Goal: Task Accomplishment & Management: Use online tool/utility

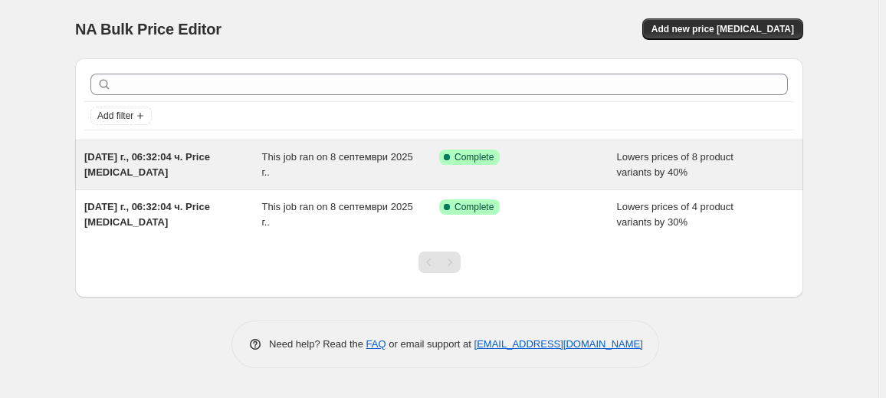
click at [510, 172] on div "Success Complete Complete" at bounding box center [528, 164] width 178 height 31
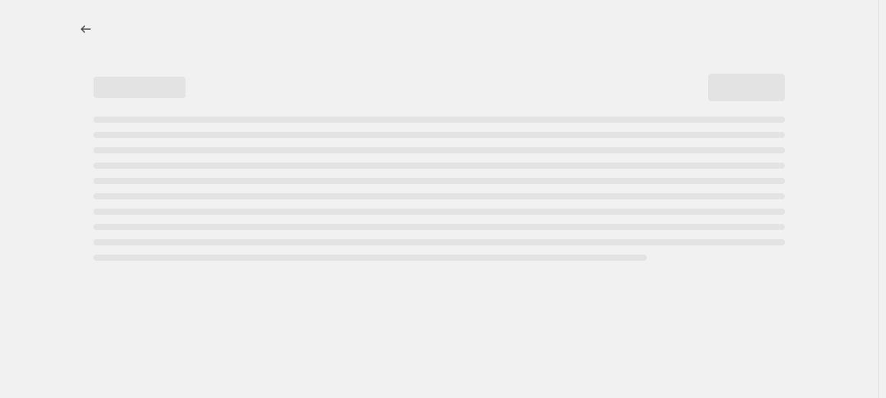
select select "percentage"
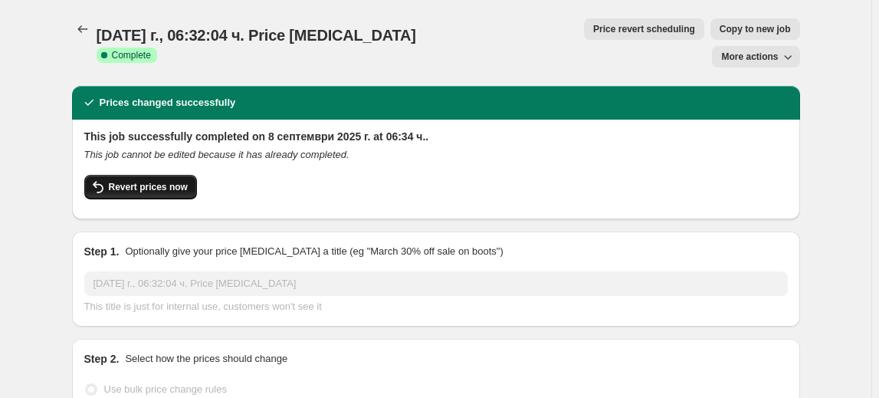
click at [176, 181] on span "Revert prices now" at bounding box center [148, 187] width 79 height 12
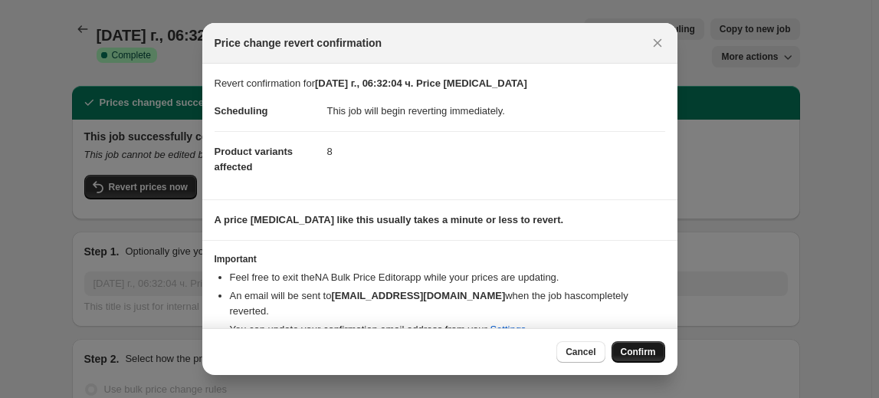
click at [643, 352] on span "Confirm" at bounding box center [637, 351] width 35 height 12
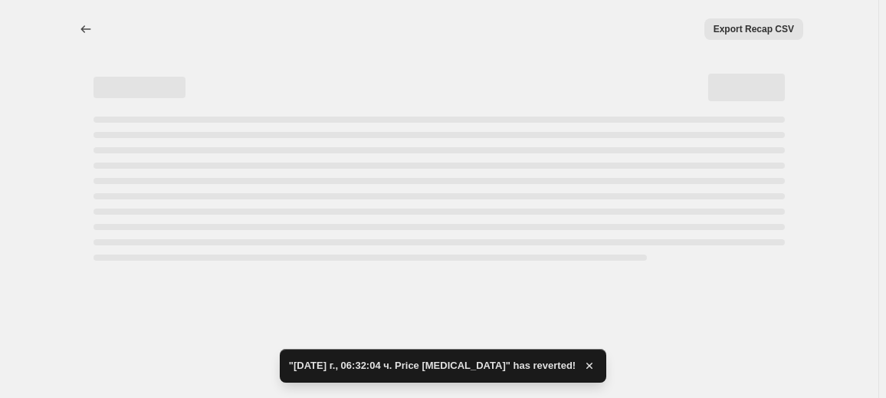
select select "percentage"
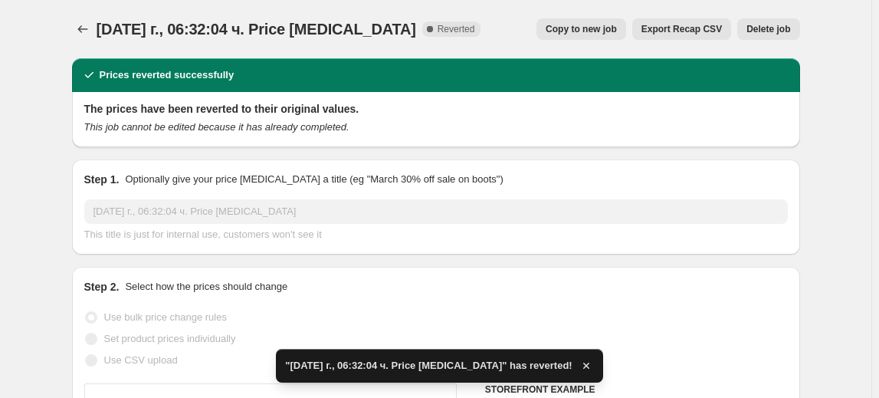
click at [774, 32] on span "Delete job" at bounding box center [768, 29] width 44 height 12
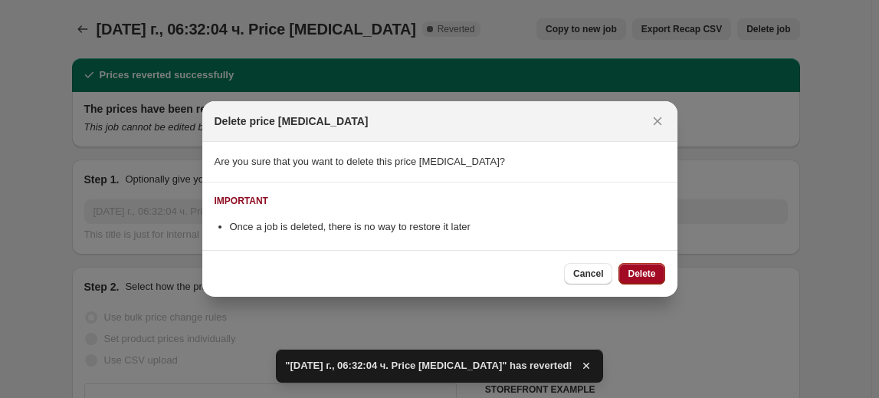
click at [656, 272] on button "Delete" at bounding box center [641, 273] width 46 height 21
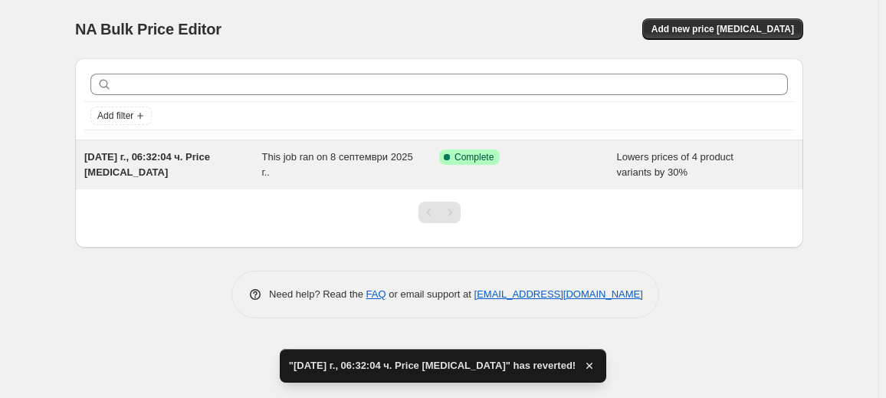
click at [586, 170] on div "Success Complete Complete" at bounding box center [528, 164] width 178 height 31
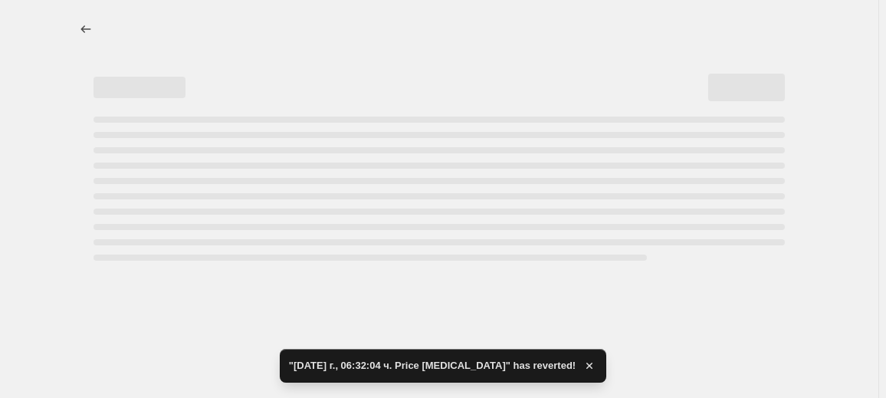
select select "percentage"
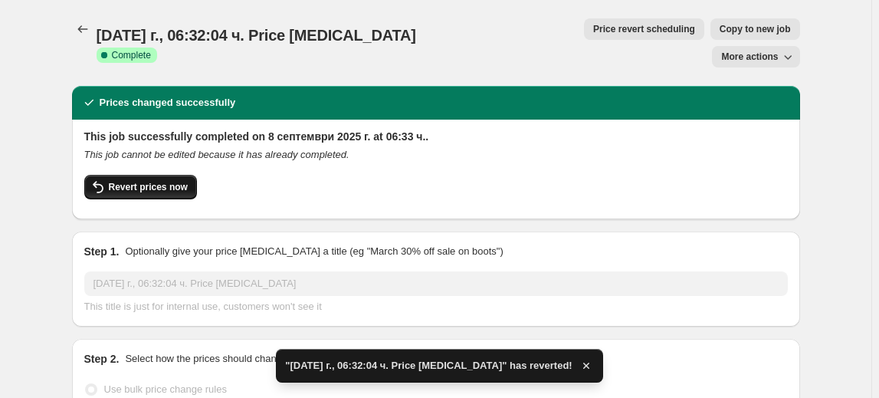
click at [153, 175] on button "Revert prices now" at bounding box center [140, 187] width 113 height 25
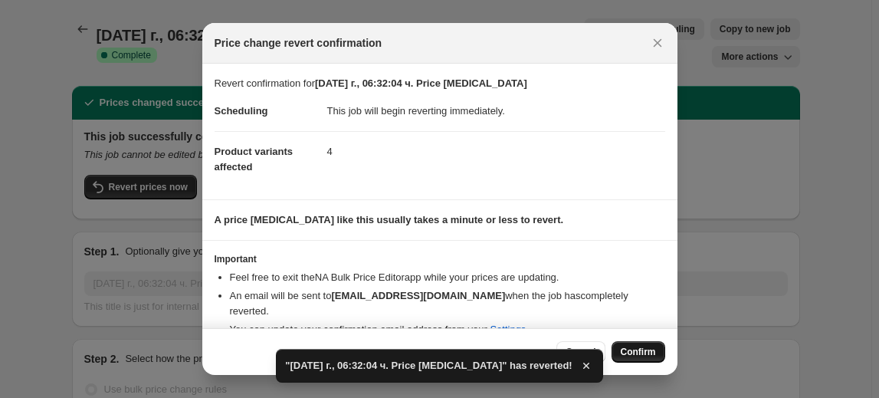
click at [627, 344] on button "Confirm" at bounding box center [638, 351] width 54 height 21
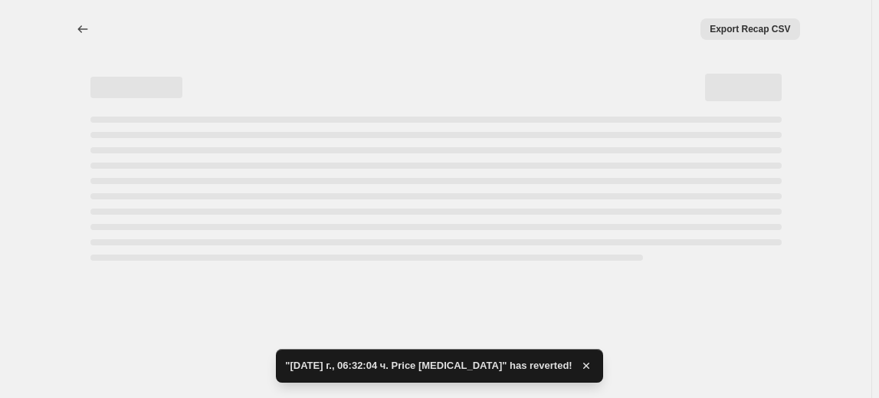
select select "percentage"
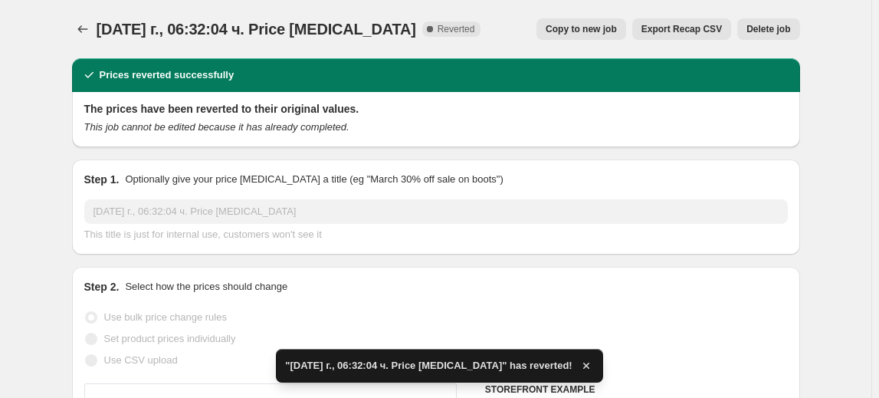
click at [774, 24] on span "Delete job" at bounding box center [768, 29] width 44 height 12
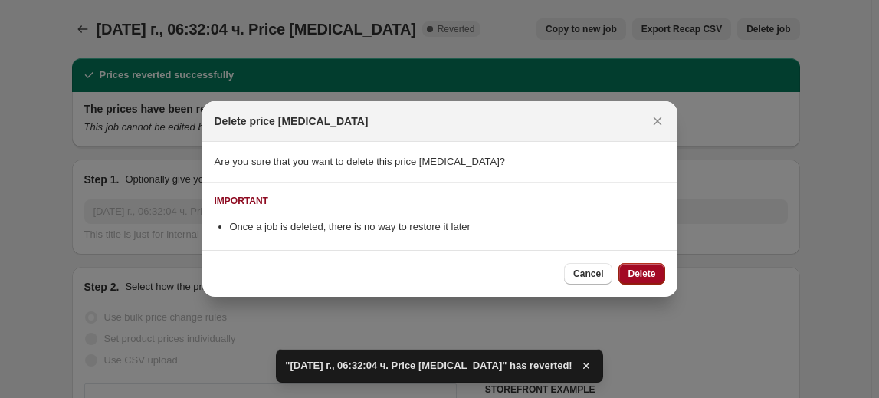
click at [650, 272] on span "Delete" at bounding box center [641, 273] width 28 height 12
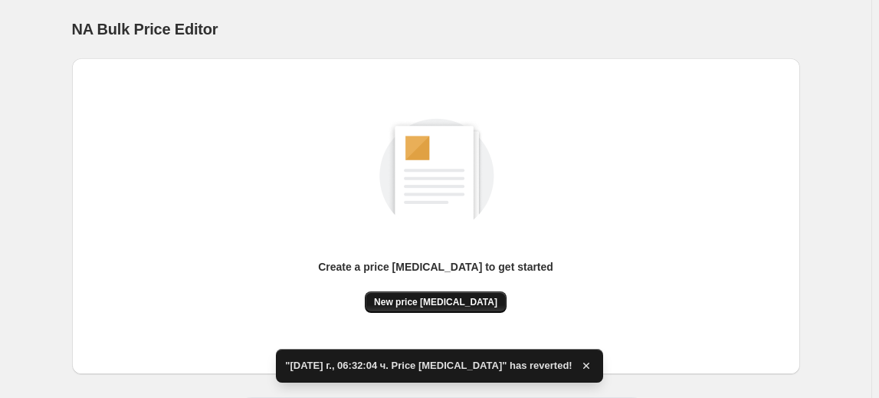
click at [441, 293] on button "New price [MEDICAL_DATA]" at bounding box center [436, 301] width 142 height 21
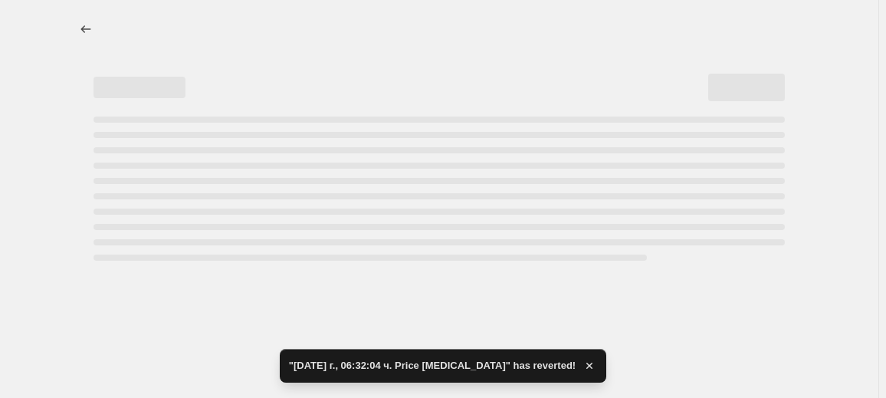
select select "percentage"
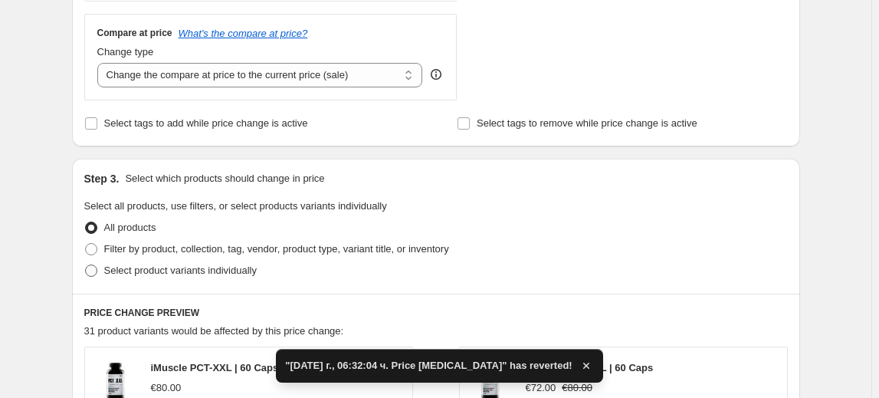
scroll to position [627, 0]
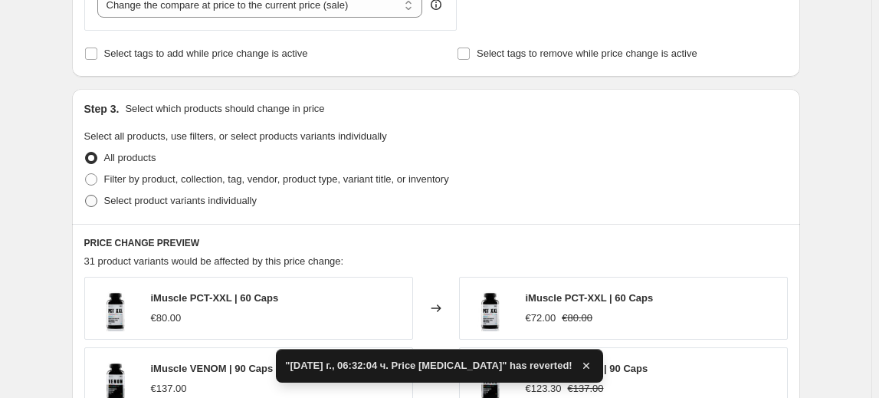
click at [194, 195] on span "Select product variants individually" at bounding box center [180, 200] width 152 height 11
click at [86, 195] on input "Select product variants individually" at bounding box center [85, 195] width 1 height 1
radio input "true"
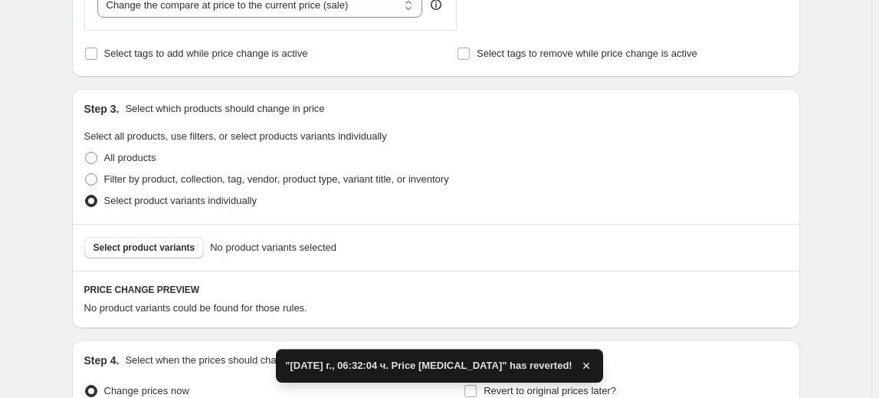
click at [146, 248] on span "Select product variants" at bounding box center [144, 247] width 102 height 12
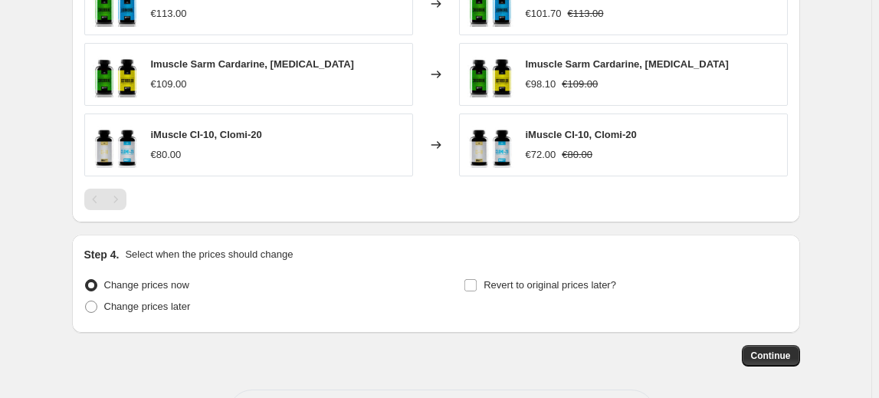
scroll to position [1107, 0]
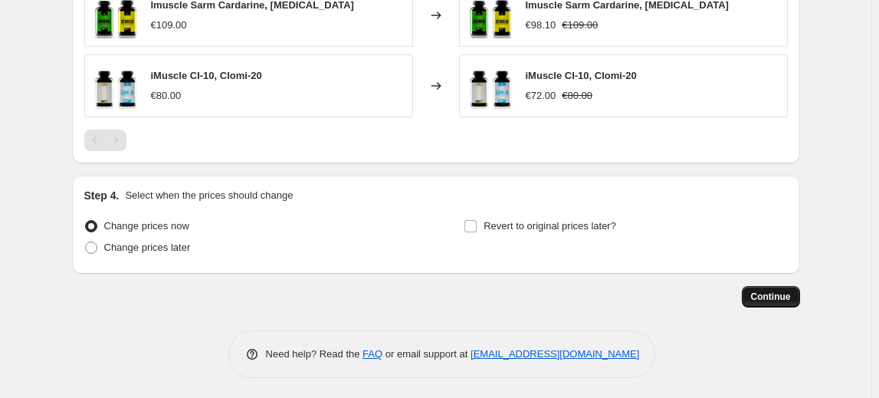
click at [753, 300] on button "Continue" at bounding box center [770, 296] width 58 height 21
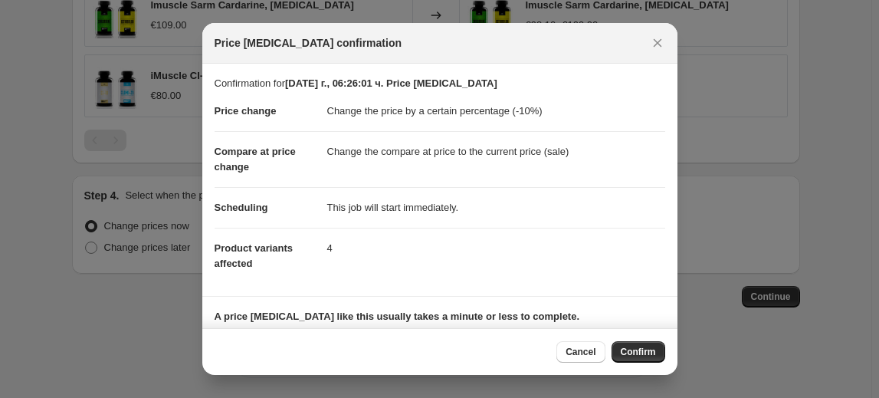
click at [650, 345] on button "Confirm" at bounding box center [638, 351] width 54 height 21
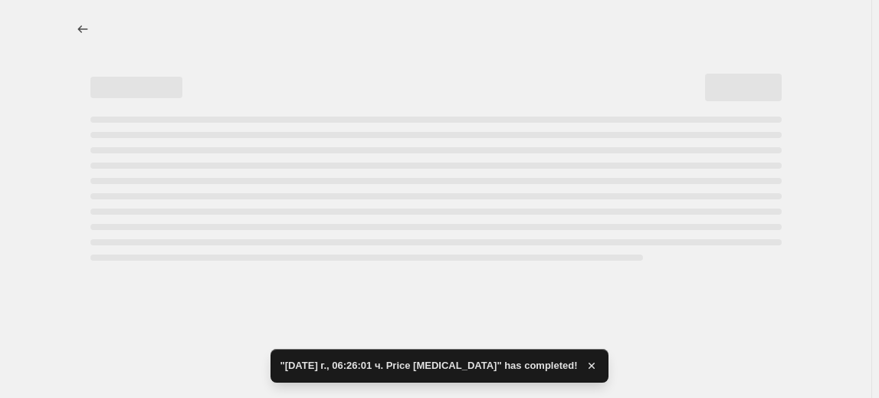
select select "percentage"
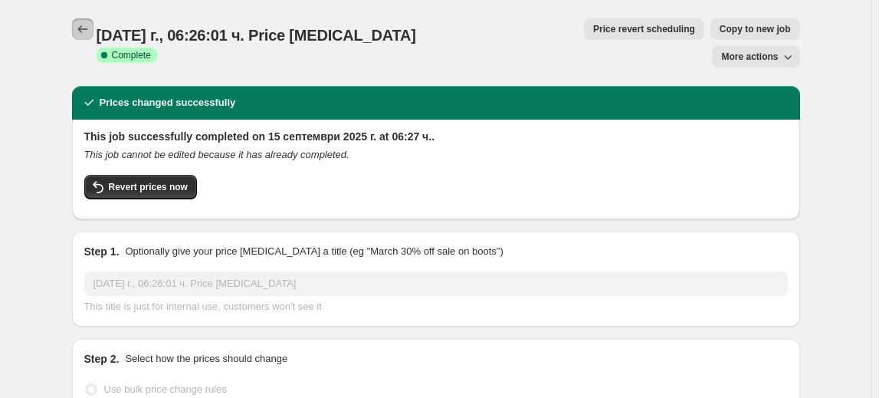
click at [90, 32] on icon "Price change jobs" at bounding box center [82, 28] width 15 height 15
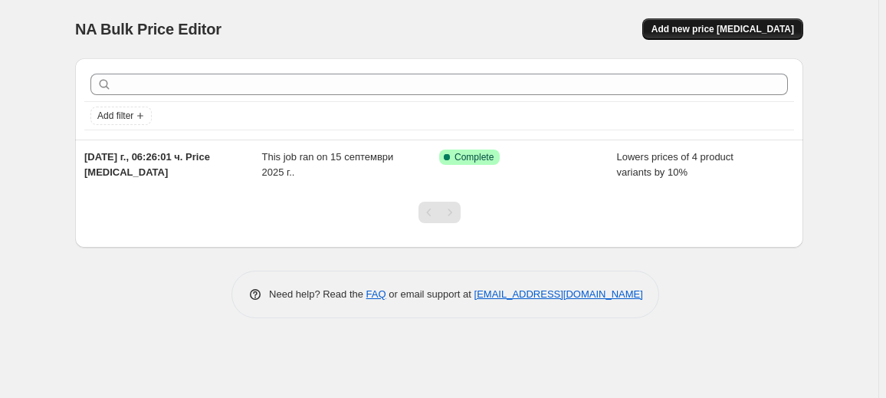
click at [731, 21] on button "Add new price [MEDICAL_DATA]" at bounding box center [722, 28] width 161 height 21
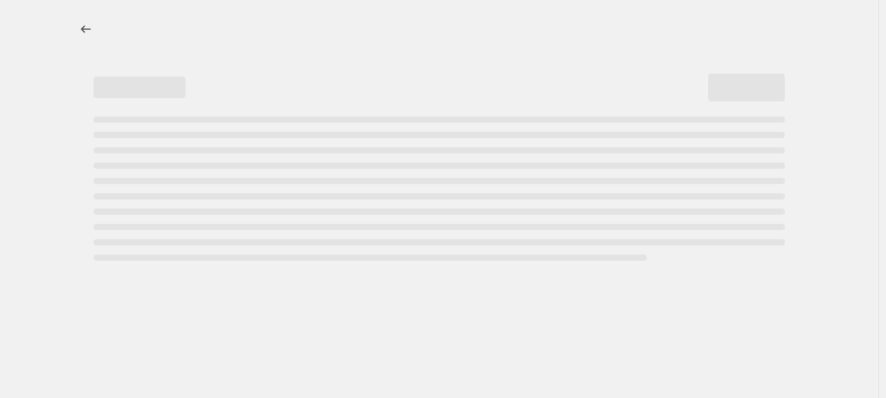
select select "percentage"
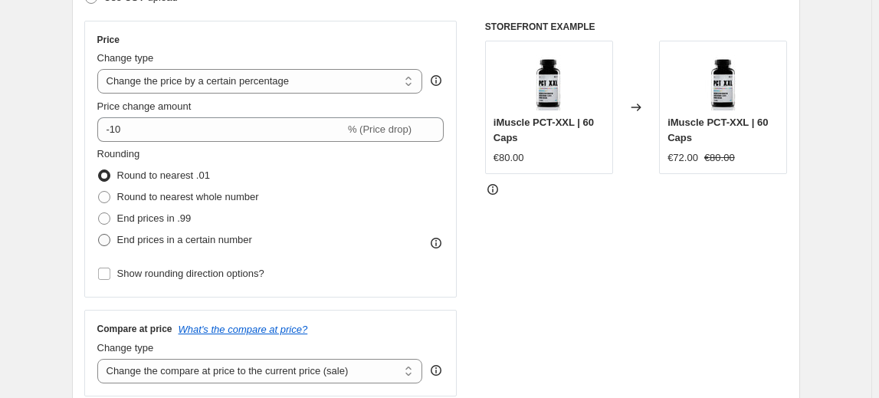
scroll to position [278, 0]
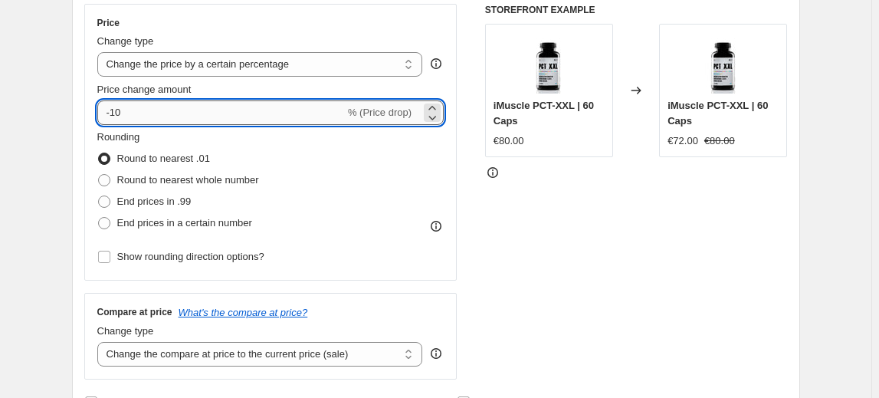
click at [125, 119] on input "-10" at bounding box center [220, 112] width 247 height 25
click at [119, 115] on input "-10" at bounding box center [220, 112] width 247 height 25
type input "-20"
click at [172, 132] on fieldset "Rounding Round to nearest .01 Round to nearest whole number End prices in .99 E…" at bounding box center [178, 181] width 162 height 104
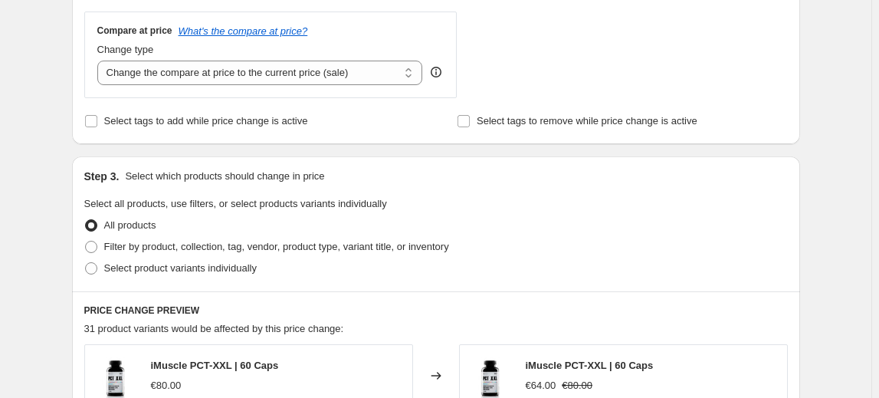
scroll to position [627, 0]
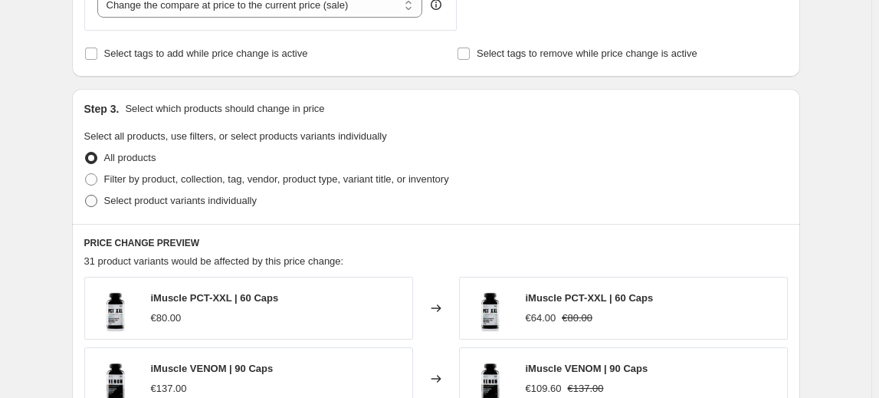
click at [185, 199] on span "Select product variants individually" at bounding box center [180, 200] width 152 height 11
click at [86, 195] on input "Select product variants individually" at bounding box center [85, 195] width 1 height 1
radio input "true"
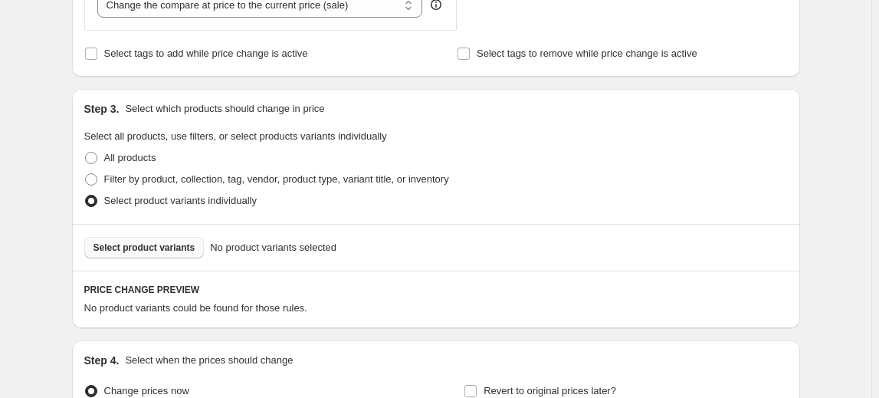
click at [157, 250] on span "Select product variants" at bounding box center [144, 247] width 102 height 12
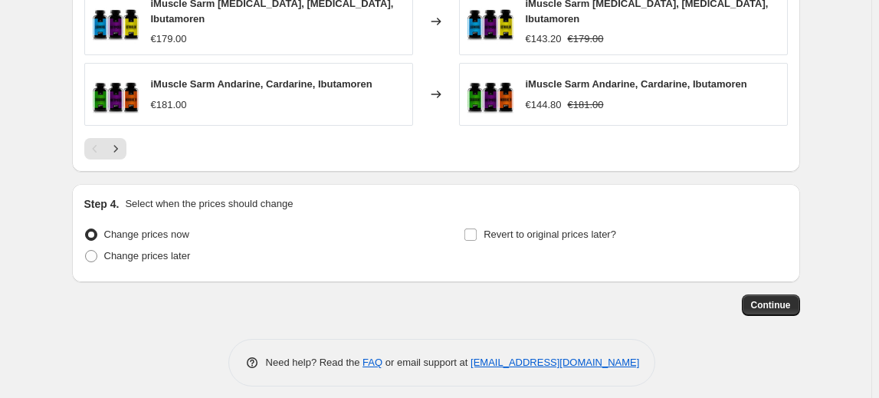
scroll to position [1177, 0]
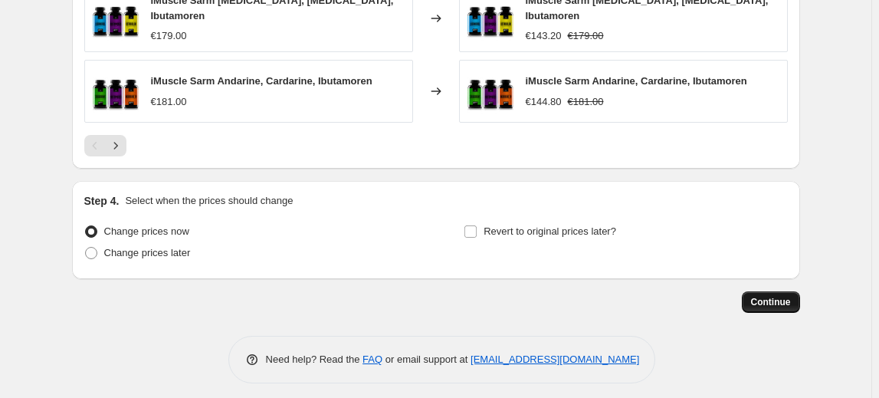
click at [774, 291] on button "Continue" at bounding box center [770, 301] width 58 height 21
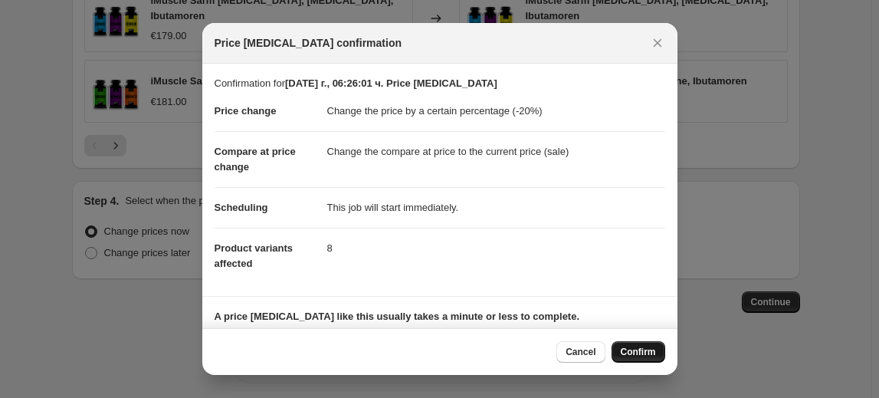
click at [651, 354] on span "Confirm" at bounding box center [637, 351] width 35 height 12
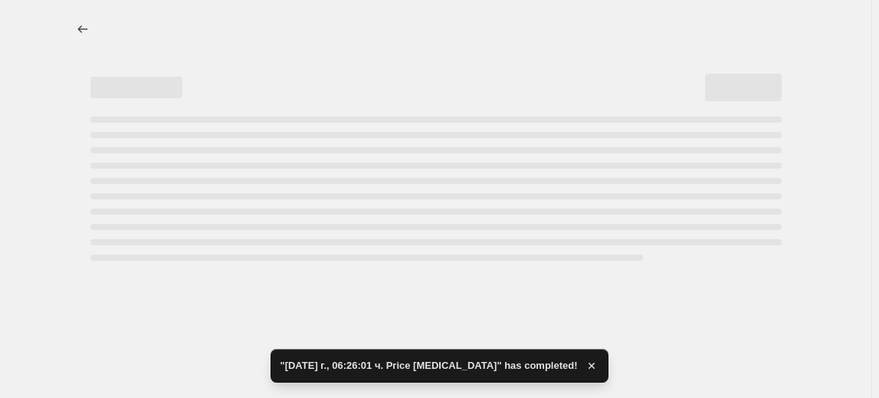
select select "percentage"
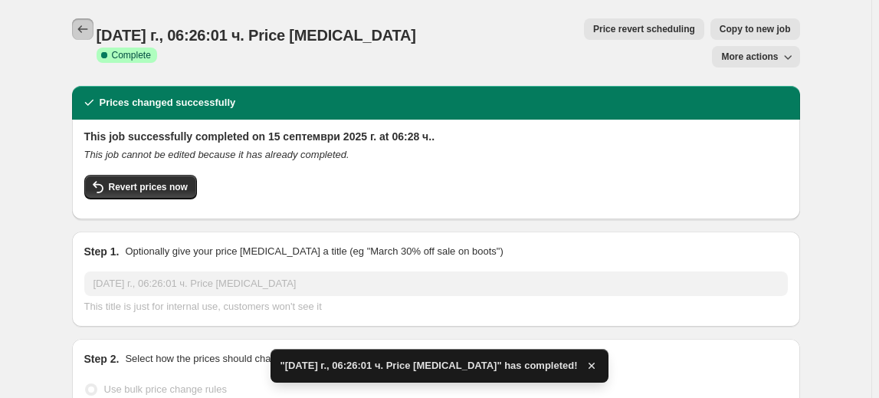
click at [81, 28] on icon "Price change jobs" at bounding box center [82, 28] width 15 height 15
